Goal: Navigation & Orientation: Find specific page/section

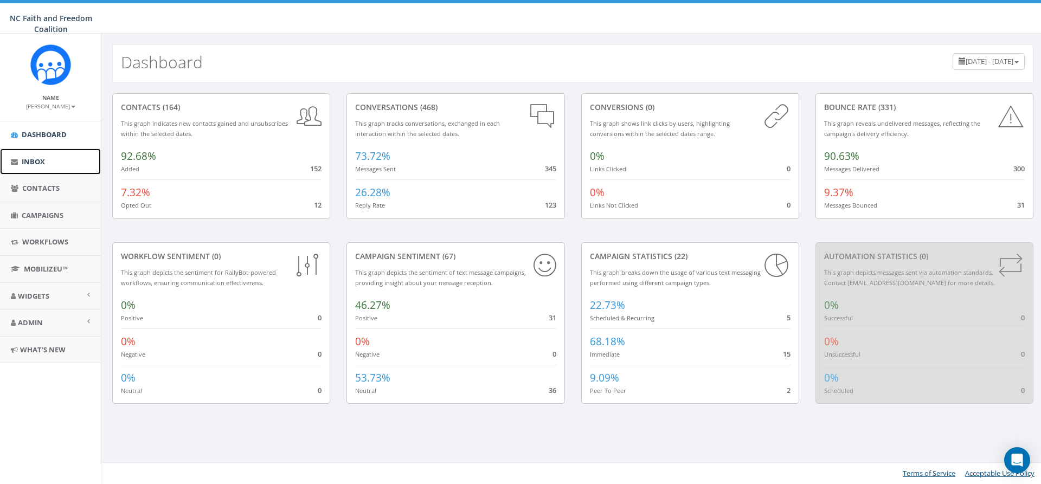
click at [37, 158] on span "Inbox" at bounding box center [33, 162] width 23 height 10
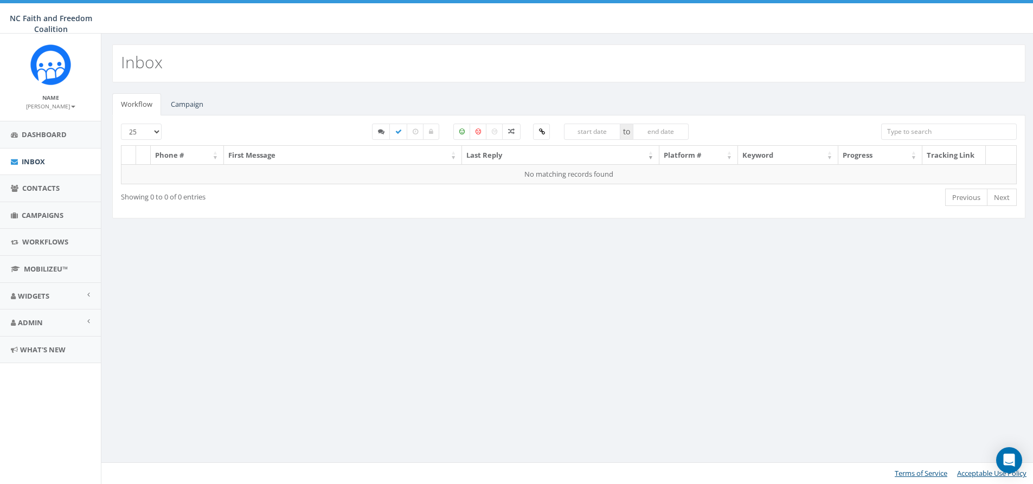
select select
click at [187, 103] on link "Campaign" at bounding box center [187, 104] width 50 height 22
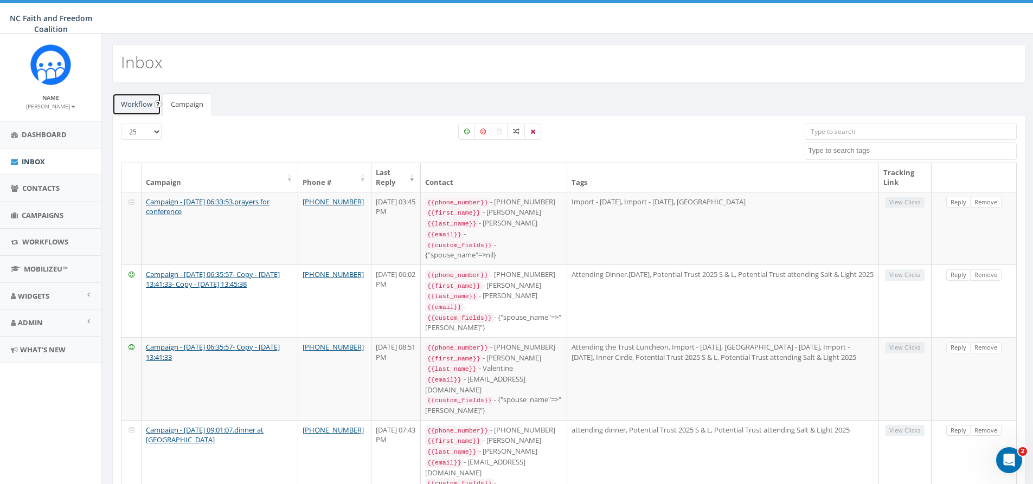
click at [144, 105] on link "Workflow" at bounding box center [136, 104] width 49 height 22
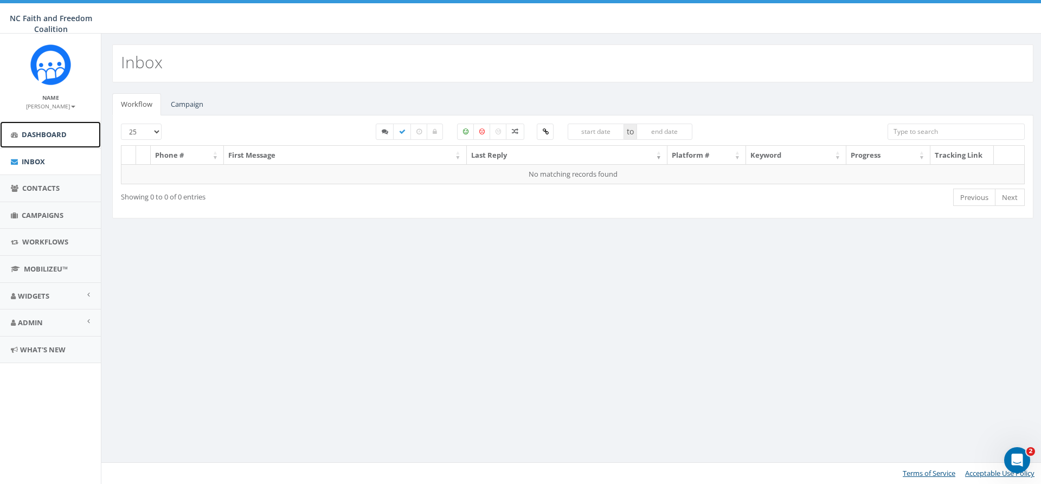
click at [60, 136] on span "Dashboard" at bounding box center [44, 135] width 45 height 10
